Goal: Find specific page/section: Find specific page/section

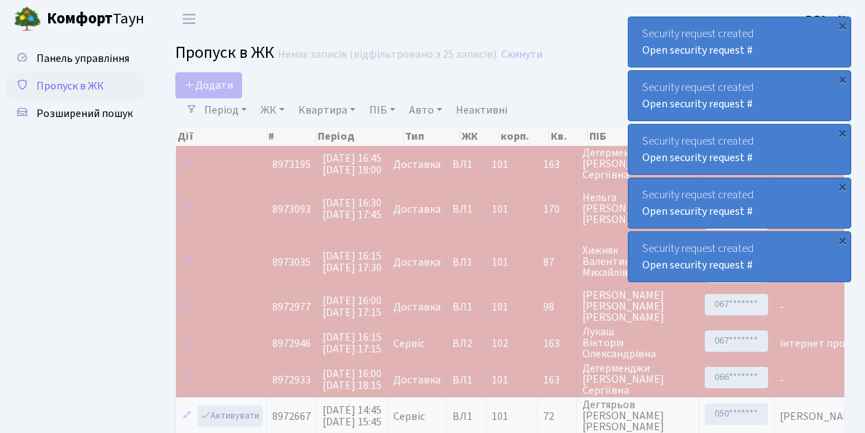
select select "25"
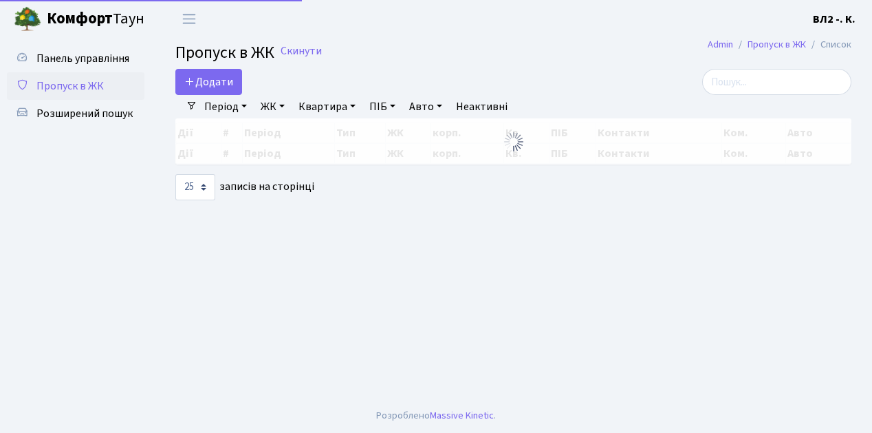
select select "25"
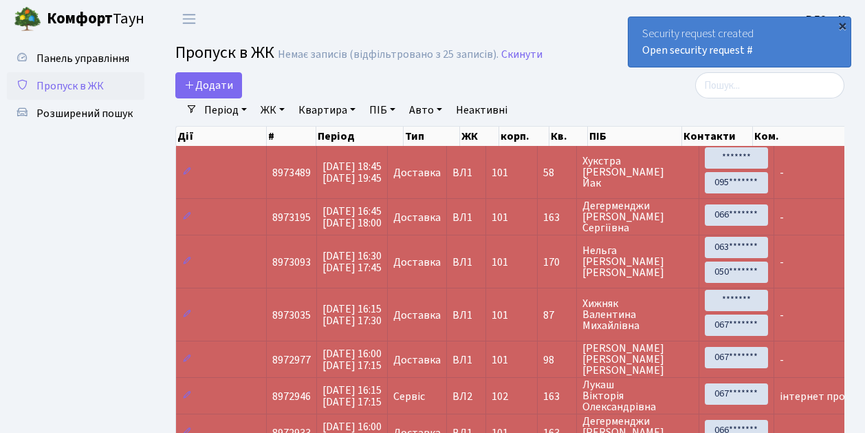
click at [843, 25] on div "×" at bounding box center [842, 26] width 14 height 14
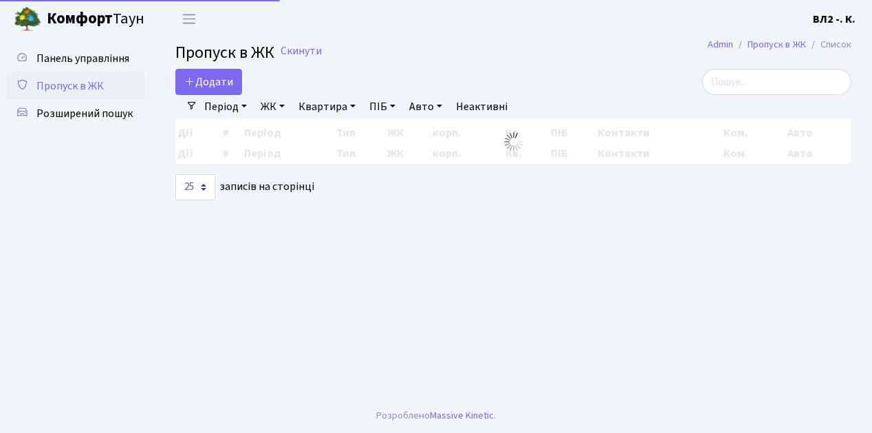
select select "25"
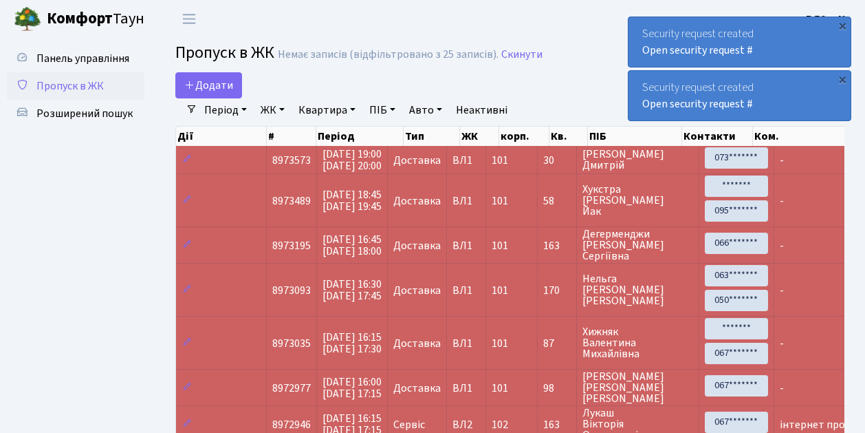
click at [845, 26] on div "×" at bounding box center [842, 26] width 14 height 14
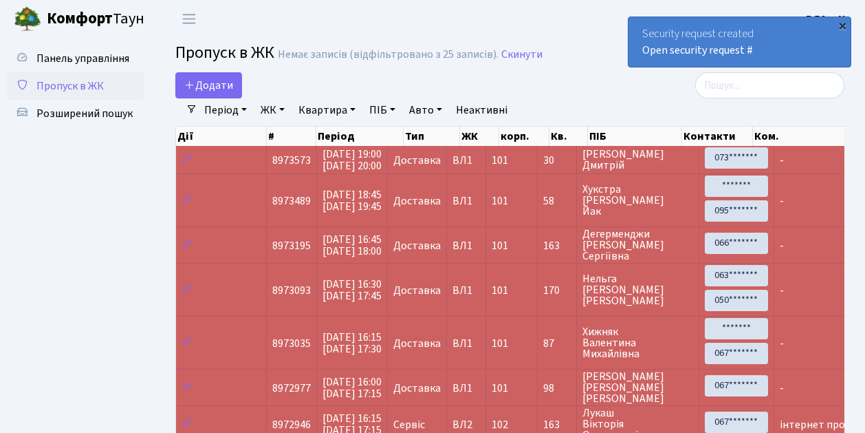
click at [843, 25] on div "×" at bounding box center [842, 26] width 14 height 14
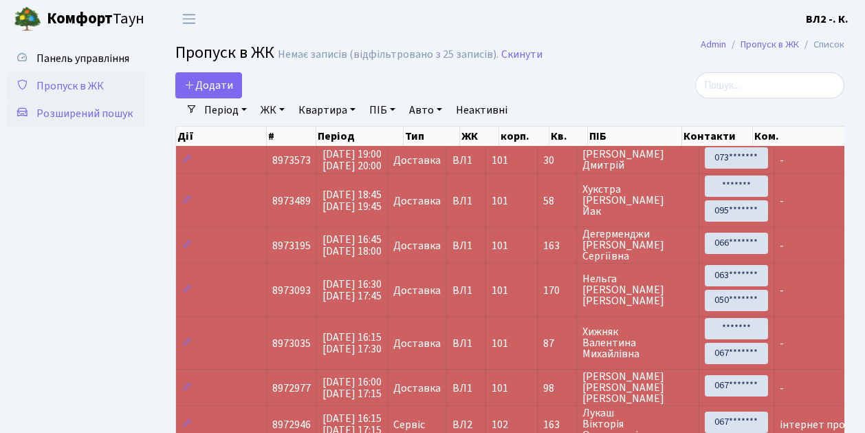
click at [59, 115] on span "Розширений пошук" at bounding box center [84, 113] width 96 height 15
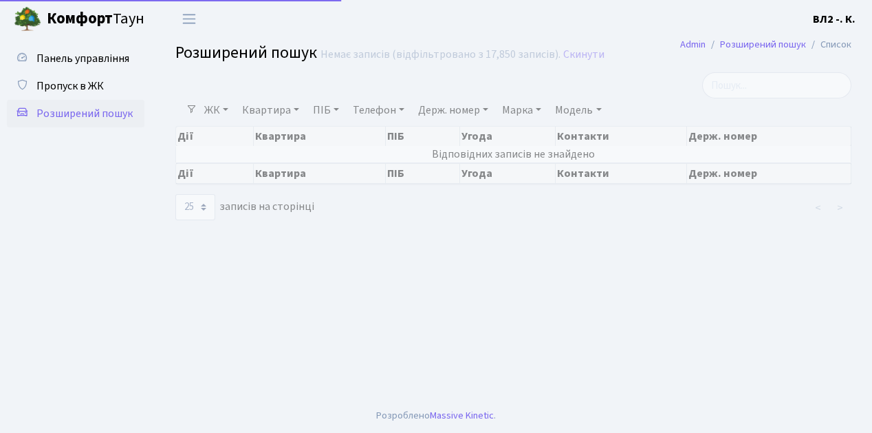
select select "25"
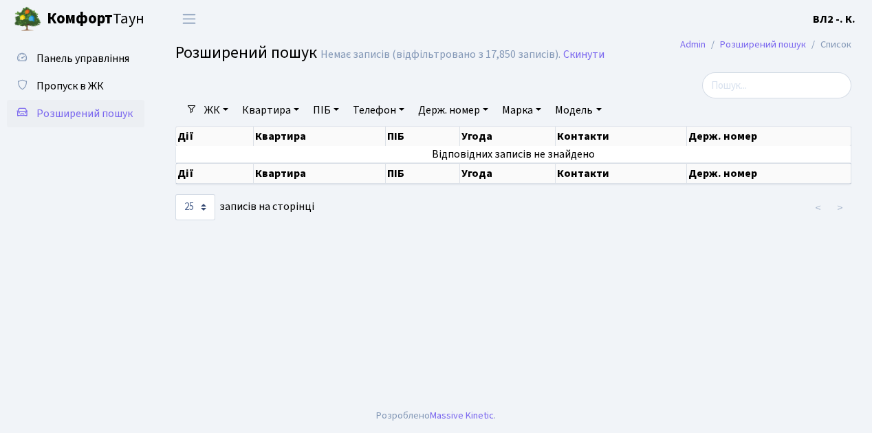
click at [297, 109] on link "Квартира" at bounding box center [271, 109] width 68 height 23
type input "120"
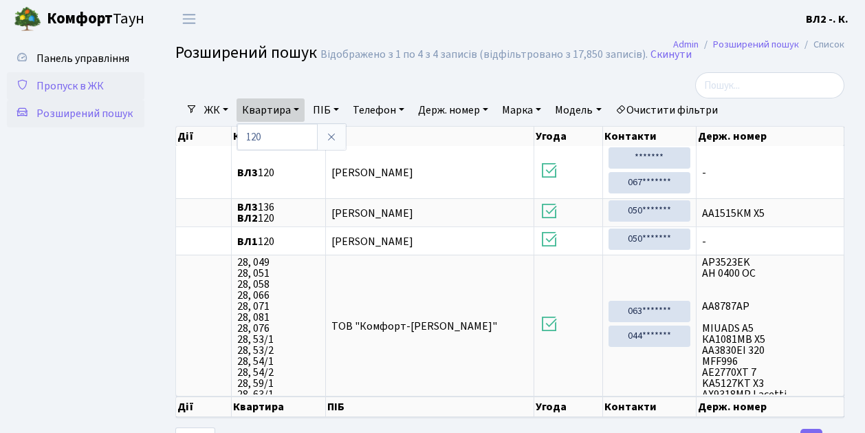
click at [72, 86] on span "Пропуск в ЖК" at bounding box center [69, 85] width 67 height 15
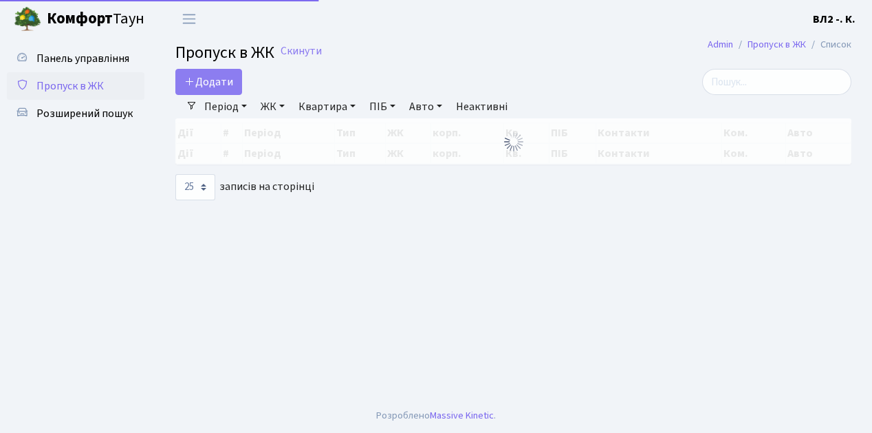
select select "25"
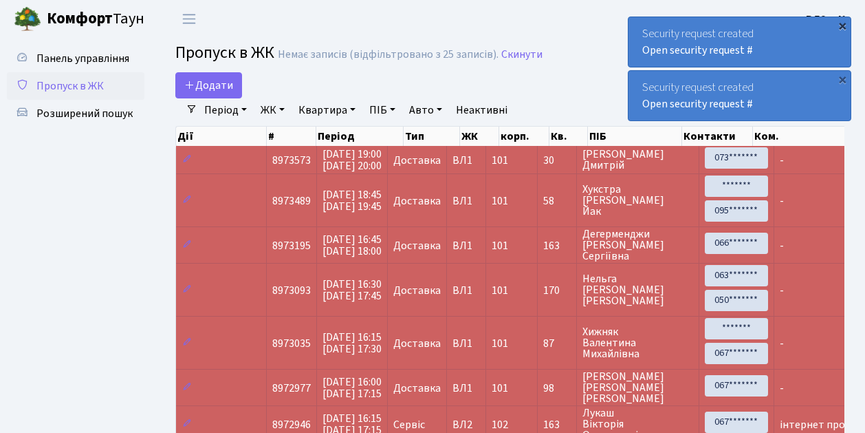
click at [844, 25] on div "×" at bounding box center [842, 26] width 14 height 14
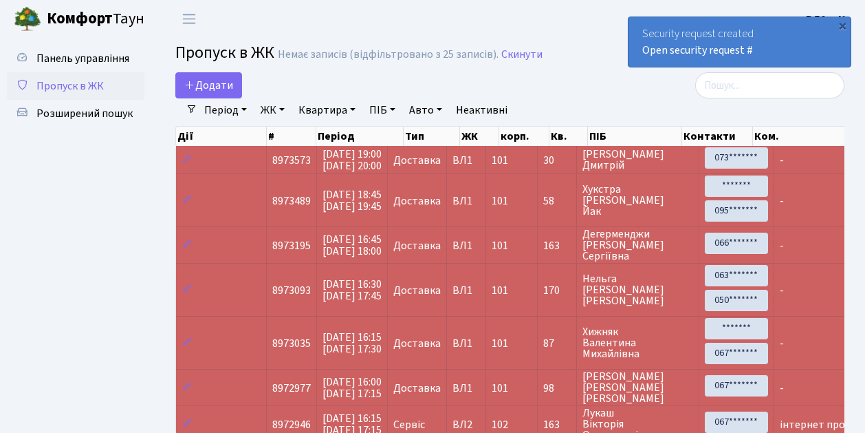
click at [844, 25] on div "×" at bounding box center [842, 26] width 14 height 14
